Goal: Navigation & Orientation: Find specific page/section

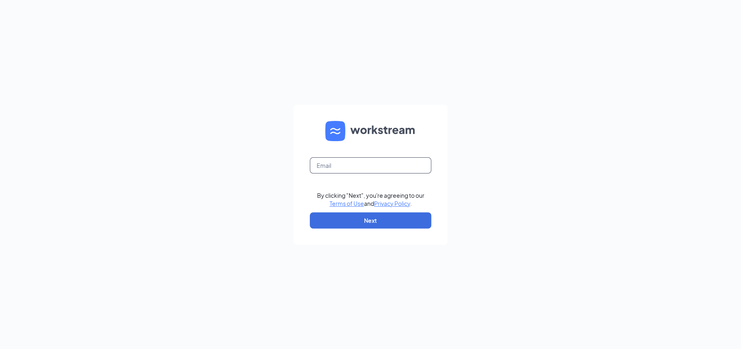
click at [328, 166] on input "text" at bounding box center [370, 166] width 121 height 16
type input "pomk.sonic@gmail.com"
click at [376, 219] on button "Next" at bounding box center [370, 221] width 121 height 16
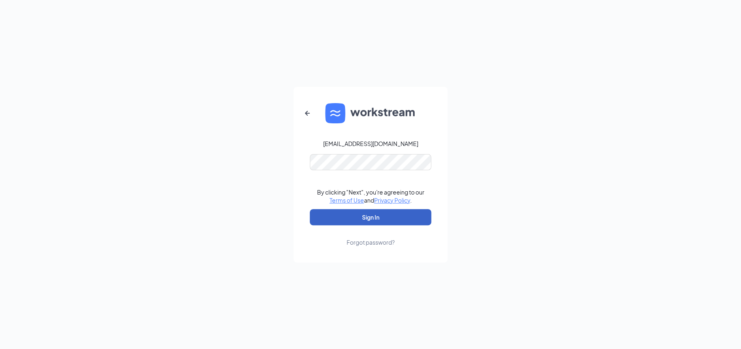
click at [405, 217] on button "Sign In" at bounding box center [370, 217] width 121 height 16
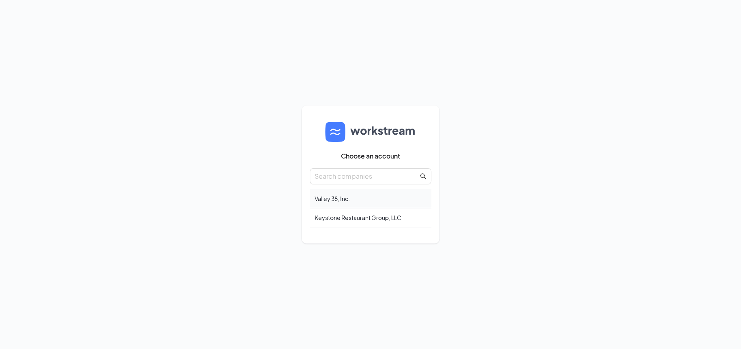
click at [360, 197] on div "Valley 38, Inc." at bounding box center [370, 199] width 121 height 19
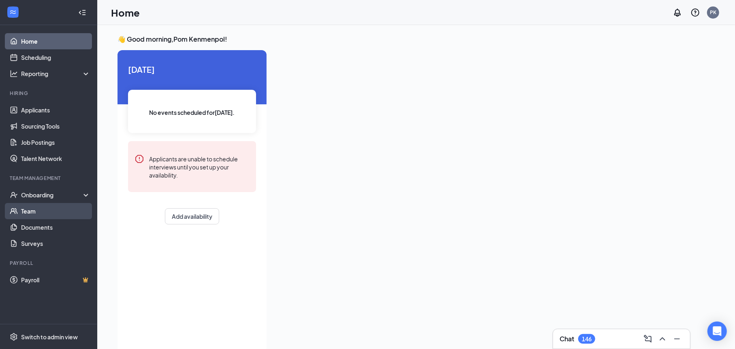
click at [33, 211] on link "Team" at bounding box center [55, 211] width 69 height 16
